Goal: Task Accomplishment & Management: Contribute content

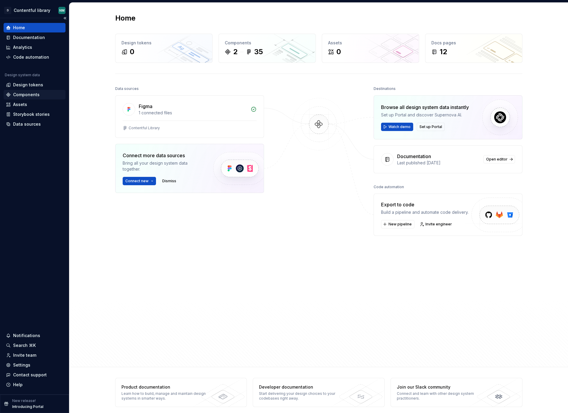
click at [29, 93] on div "Components" at bounding box center [26, 95] width 26 height 6
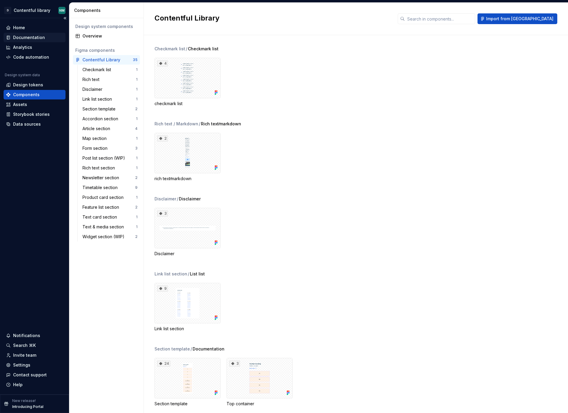
click at [37, 37] on div "Documentation" at bounding box center [29, 38] width 32 height 6
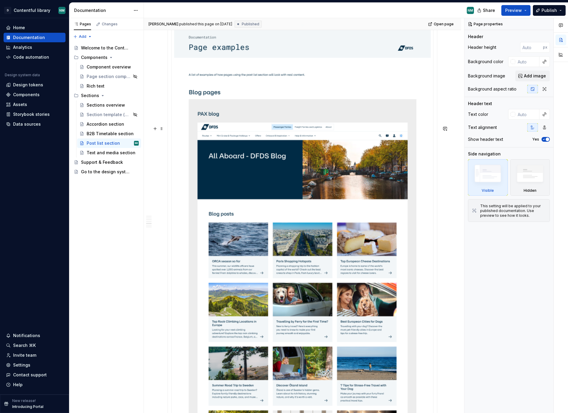
scroll to position [9271, 0]
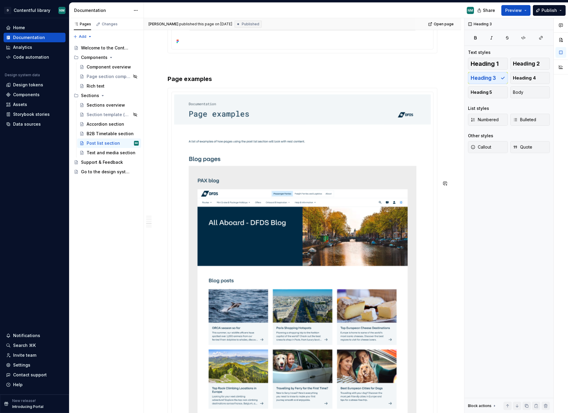
drag, startPoint x: 168, startPoint y: 183, endPoint x: 213, endPoint y: 186, distance: 45.6
click at [213, 83] on h3 "Page examples" at bounding box center [303, 79] width 270 height 8
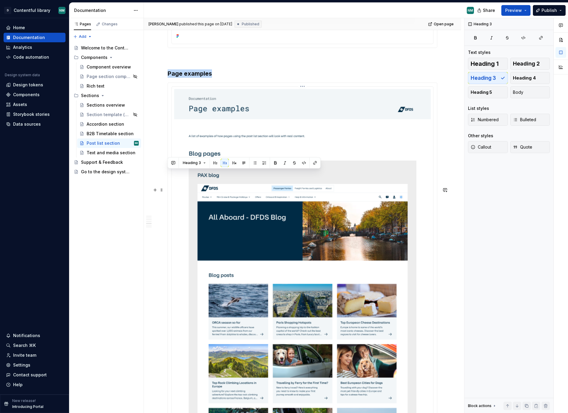
scroll to position [9271, 0]
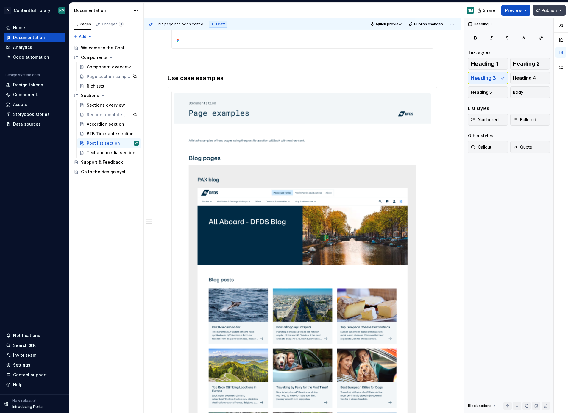
click at [549, 13] on span "Publish" at bounding box center [549, 10] width 15 height 6
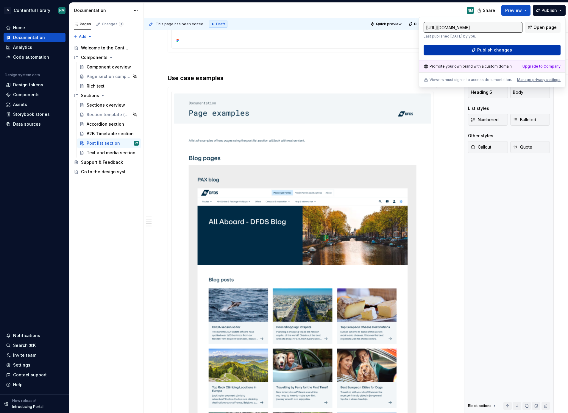
click at [492, 50] on span "Publish changes" at bounding box center [494, 50] width 35 height 6
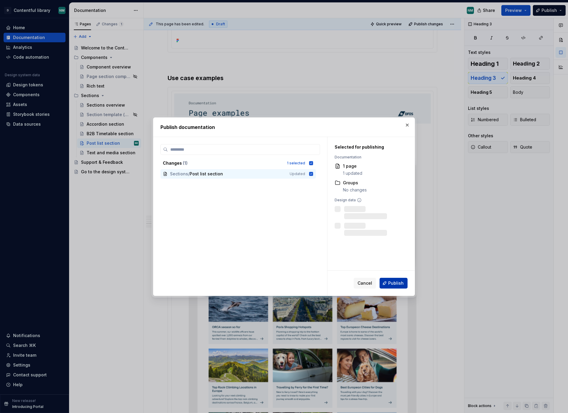
click at [395, 281] on span "Publish" at bounding box center [395, 283] width 15 height 6
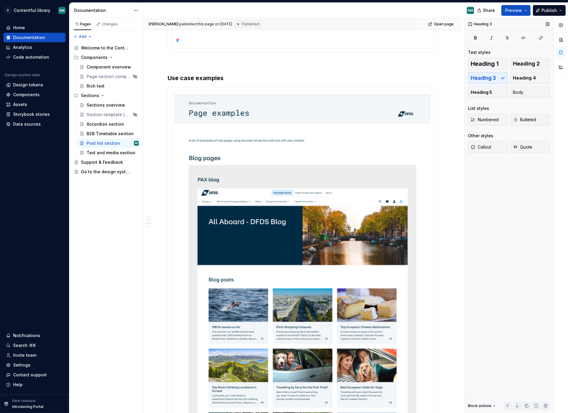
type textarea "*"
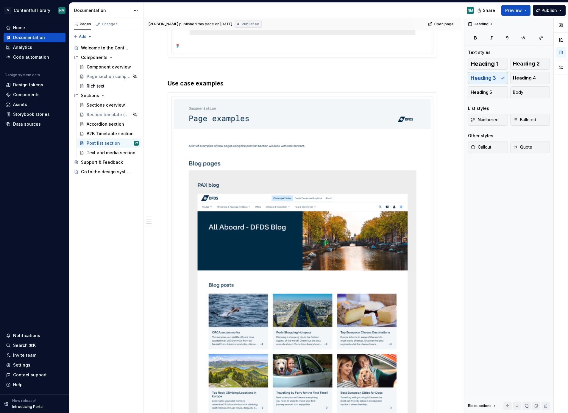
scroll to position [9257, 0]
